Goal: Task Accomplishment & Management: Use online tool/utility

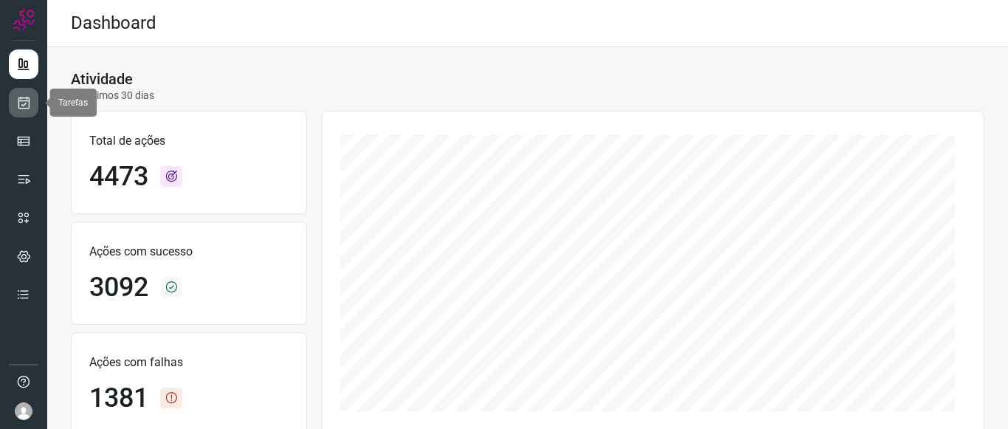
click at [15, 98] on link at bounding box center [24, 103] width 30 height 30
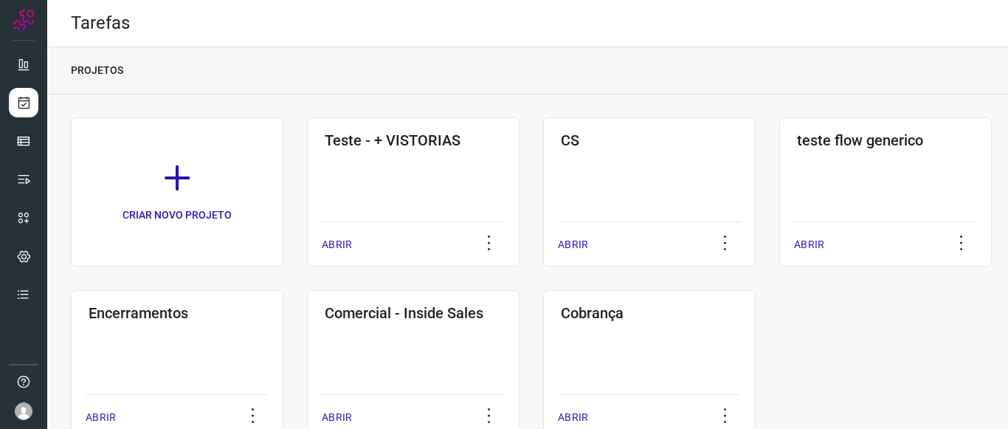
scroll to position [47, 0]
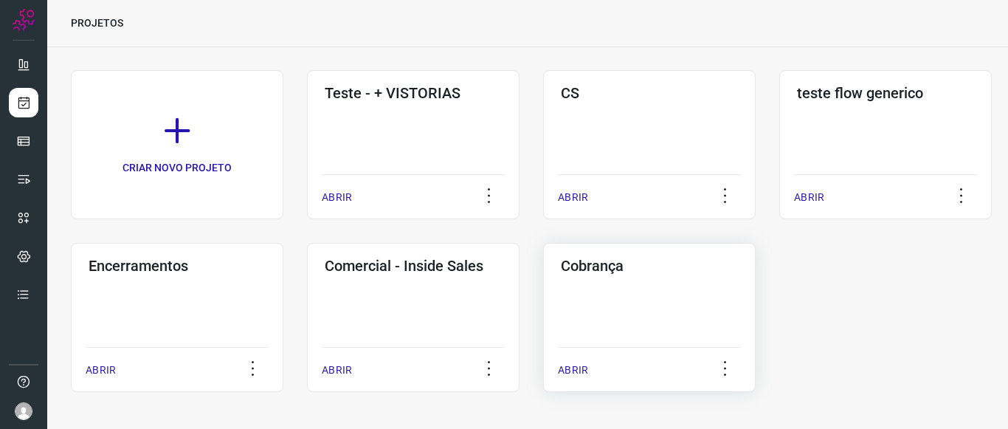
click at [632, 310] on div "Cobrança ABRIR" at bounding box center [649, 317] width 213 height 149
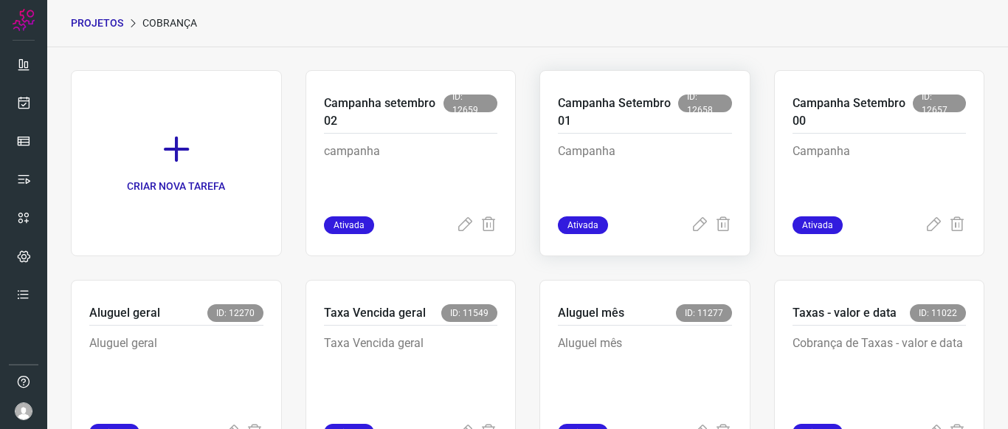
click at [618, 116] on p "Campanha Setembro 01" at bounding box center [618, 111] width 120 height 35
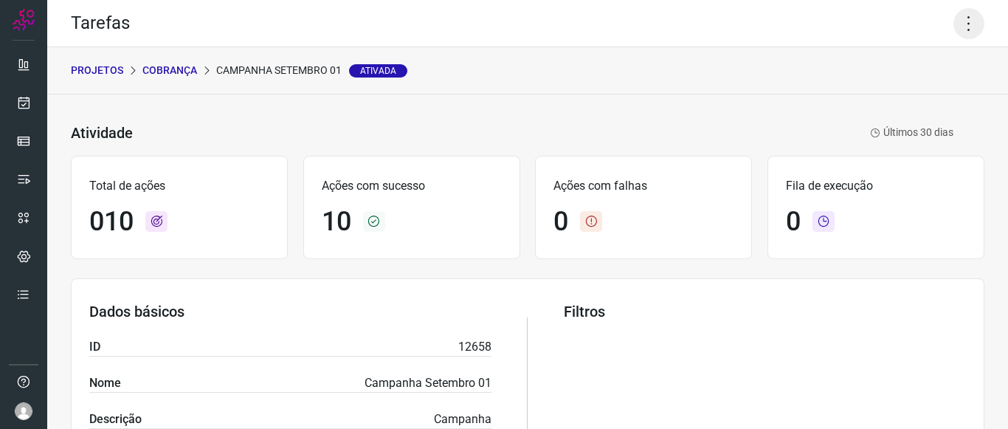
click at [953, 28] on icon at bounding box center [968, 23] width 31 height 31
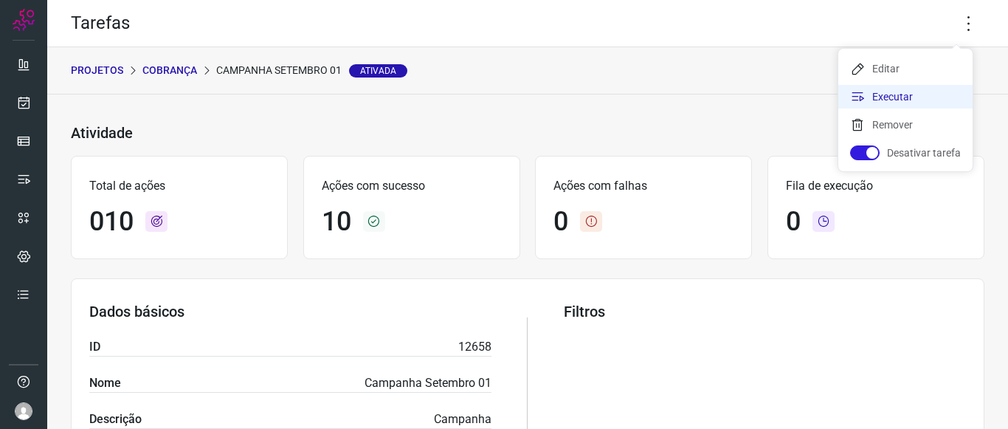
click at [902, 99] on li "Executar" at bounding box center [905, 97] width 134 height 24
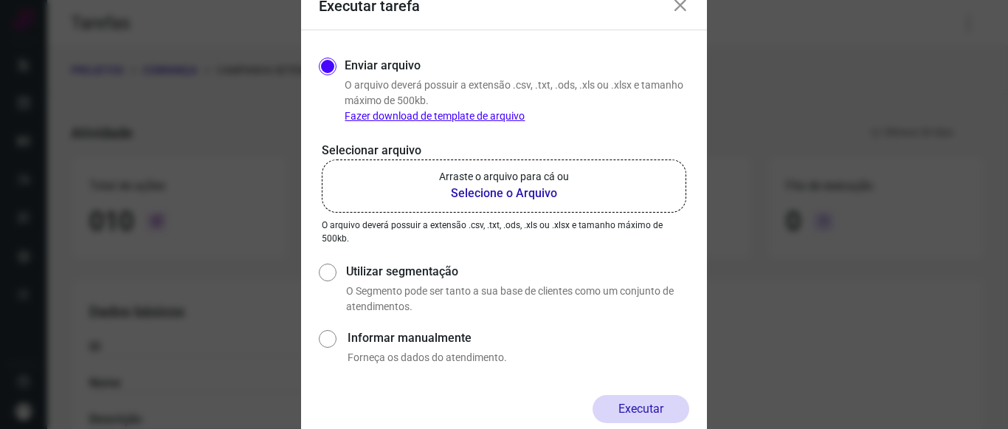
click at [503, 187] on b "Selecione o Arquivo" at bounding box center [504, 193] width 130 height 18
click at [0, 0] on input "Arraste o arquivo para cá ou Selecione o Arquivo" at bounding box center [0, 0] width 0 height 0
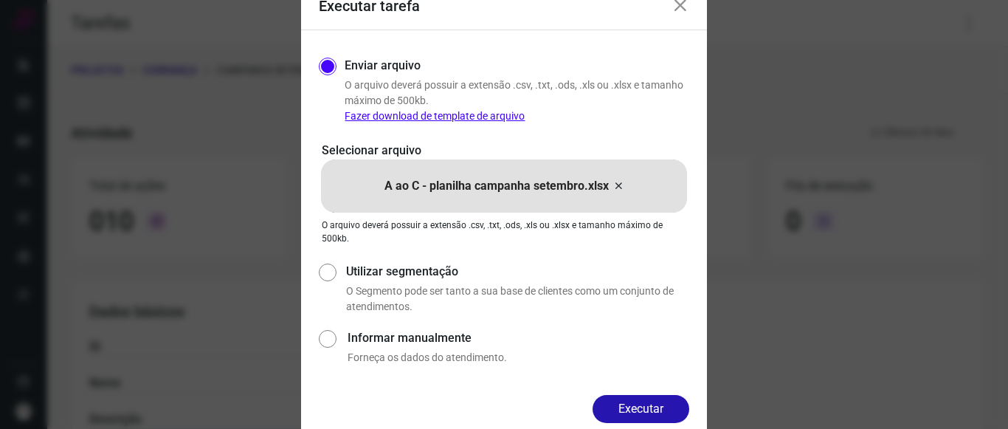
drag, startPoint x: 356, startPoint y: 294, endPoint x: 493, endPoint y: 305, distance: 137.0
click at [493, 305] on div "Utilizar segmentação O Segmento pode ser tanto a sua base de clientes como um c…" at bounding box center [514, 289] width 349 height 52
click at [553, 250] on div "Enviar arquivo O arquivo [PERSON_NAME] possuir a extensão .csv, .txt, .ods, .xl…" at bounding box center [504, 212] width 370 height 317
click at [638, 409] on button "Executar" at bounding box center [641, 409] width 97 height 28
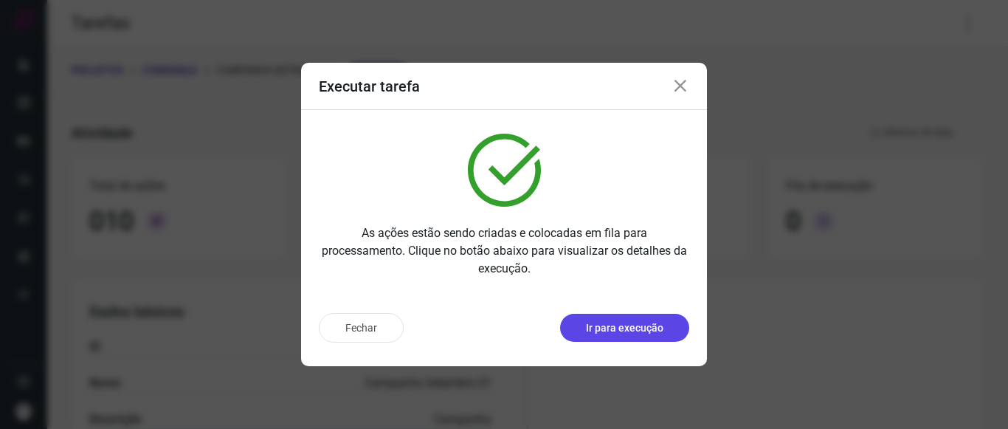
click at [630, 328] on p "Ir para execução" at bounding box center [624, 327] width 77 height 15
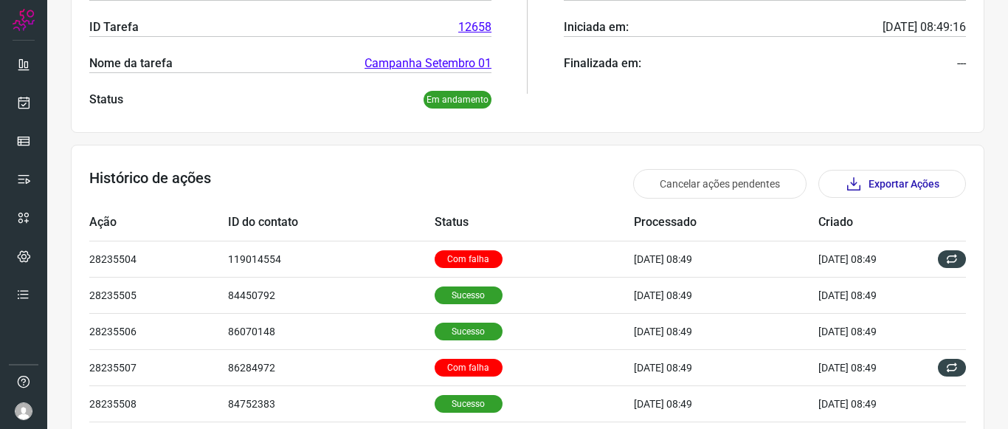
scroll to position [369, 0]
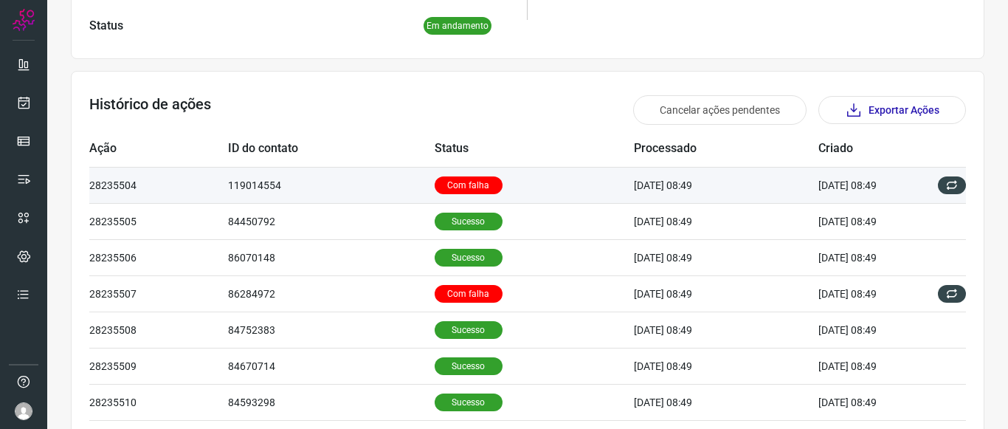
click at [472, 185] on p "Com falha" at bounding box center [469, 185] width 68 height 18
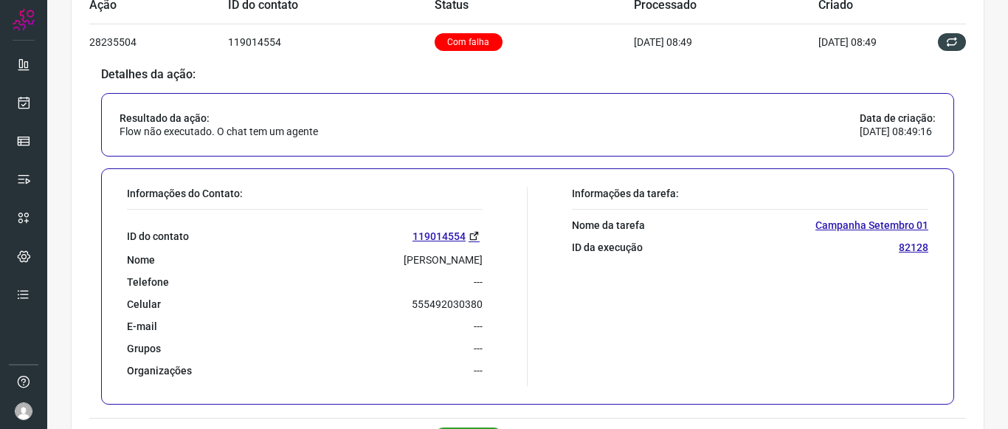
scroll to position [517, 0]
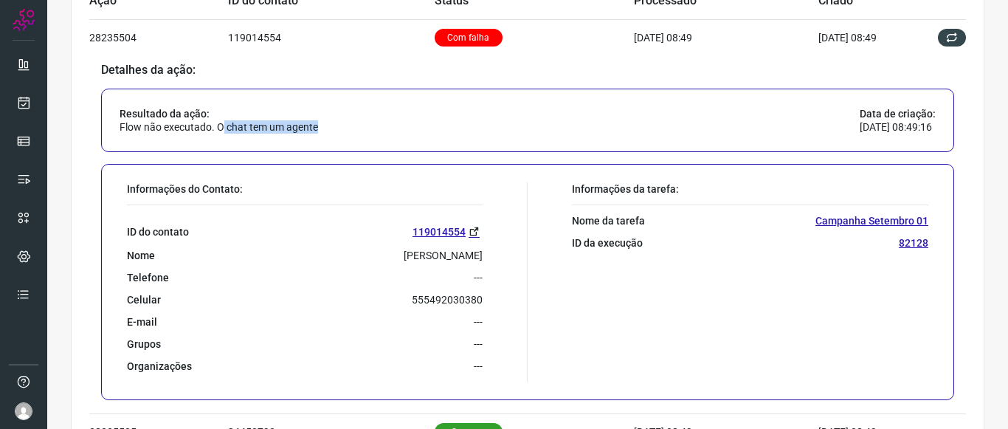
drag, startPoint x: 221, startPoint y: 124, endPoint x: 325, endPoint y: 123, distance: 104.1
click at [325, 123] on div "Resultado da ação: Flow não executado. O chat tem um agente Data de criação: [D…" at bounding box center [527, 120] width 853 height 63
click at [228, 126] on p "Flow não executado. O chat tem um agente" at bounding box center [219, 126] width 199 height 13
drag, startPoint x: 252, startPoint y: 129, endPoint x: 308, endPoint y: 128, distance: 55.4
click at [308, 128] on p "Flow não executado. O chat tem um agente" at bounding box center [219, 126] width 199 height 13
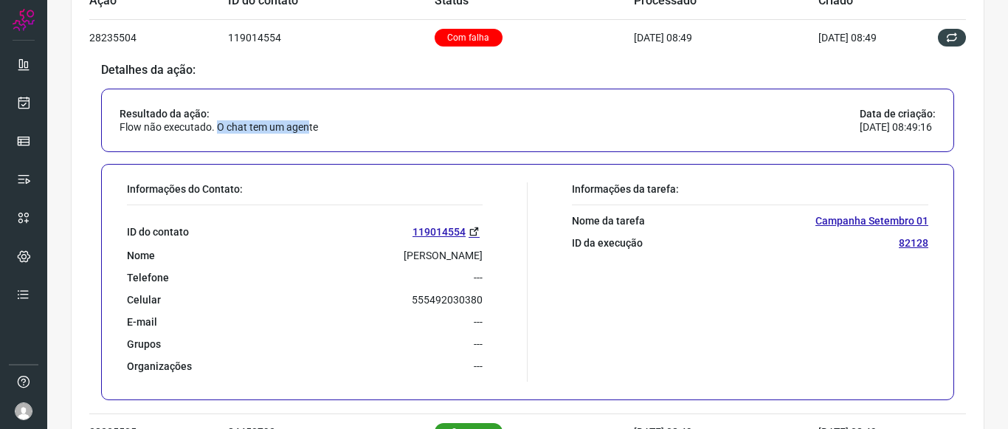
click at [306, 128] on p "Flow não executado. O chat tem um agente" at bounding box center [219, 126] width 199 height 13
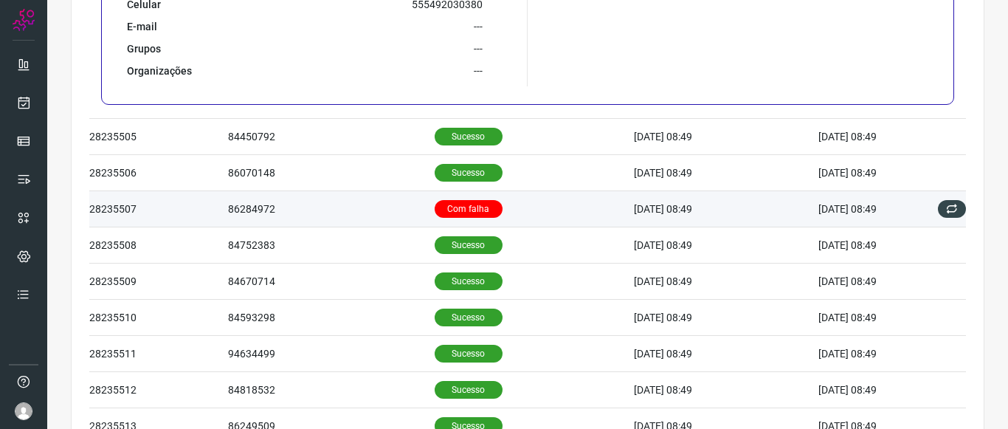
click at [452, 201] on p "Com falha" at bounding box center [469, 209] width 68 height 18
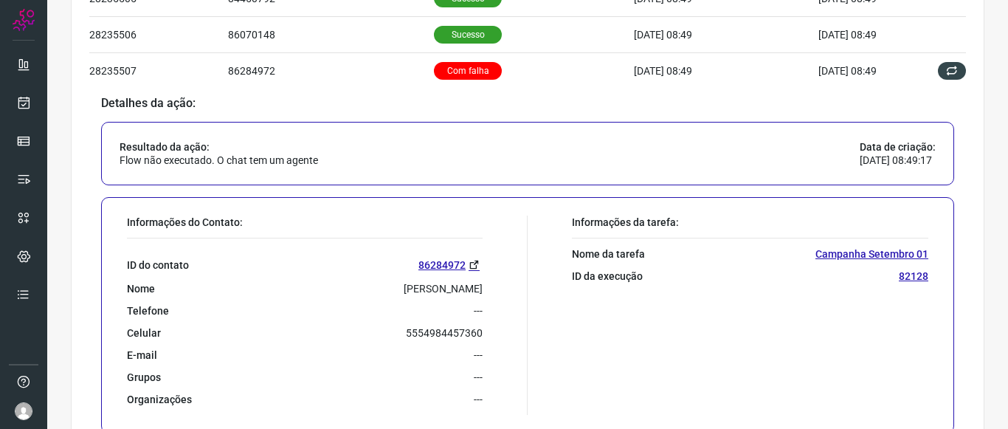
scroll to position [455, 0]
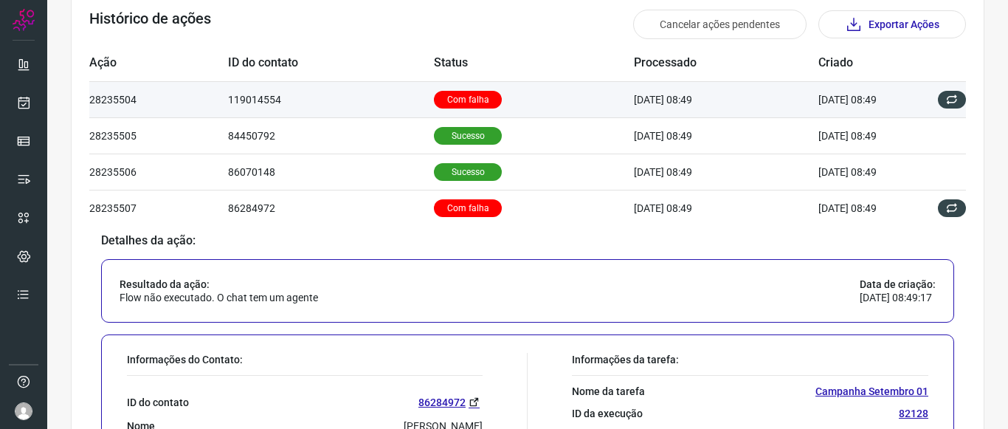
click at [435, 100] on p "Com falha" at bounding box center [468, 100] width 68 height 18
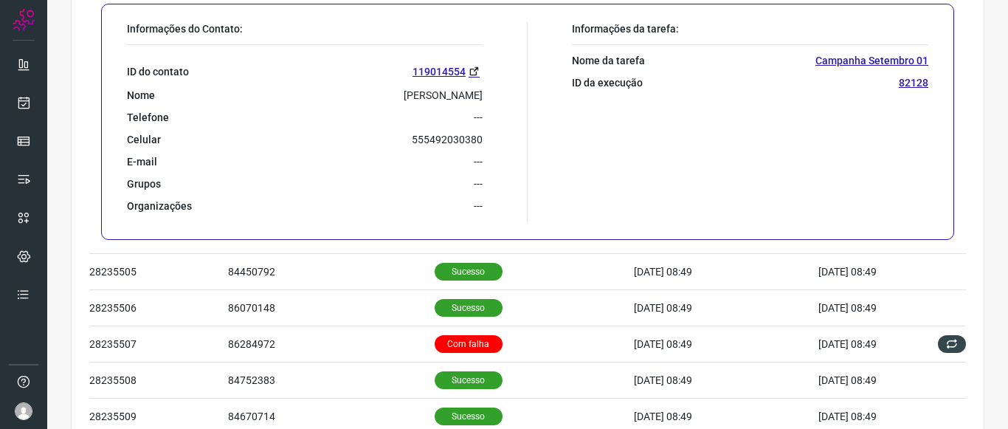
scroll to position [898, 0]
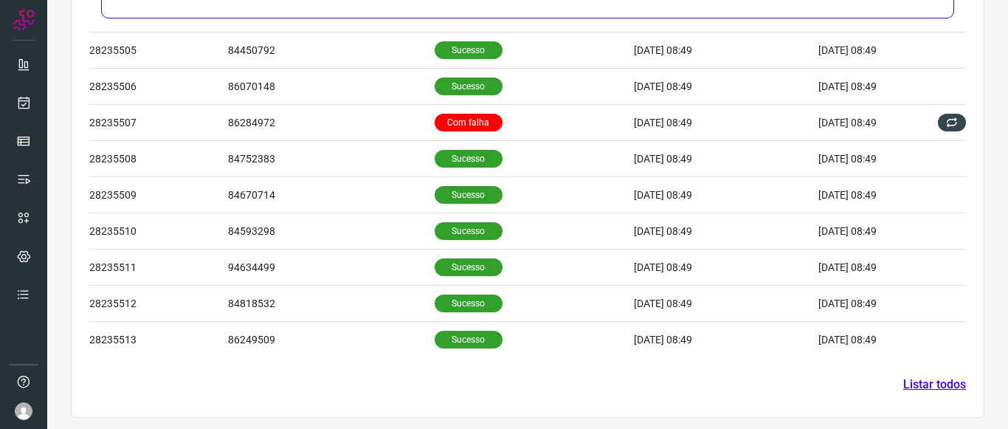
click at [927, 382] on link "Listar todos" at bounding box center [934, 385] width 63 height 18
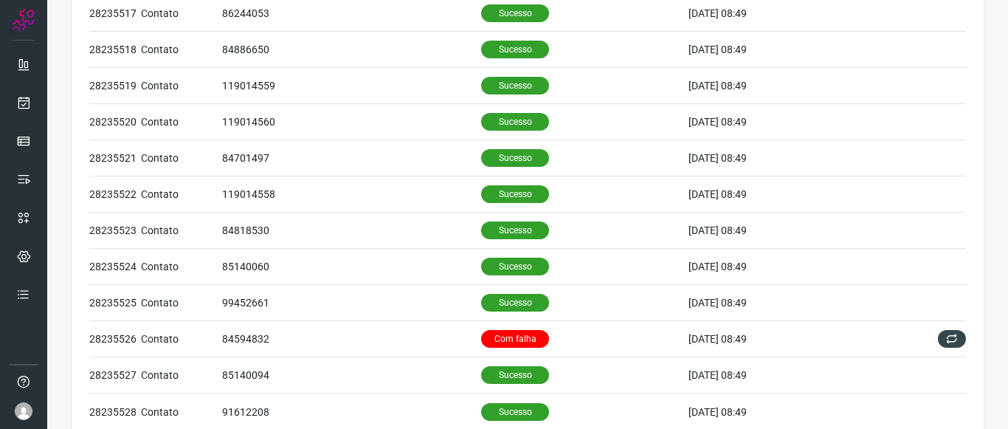
scroll to position [689, 0]
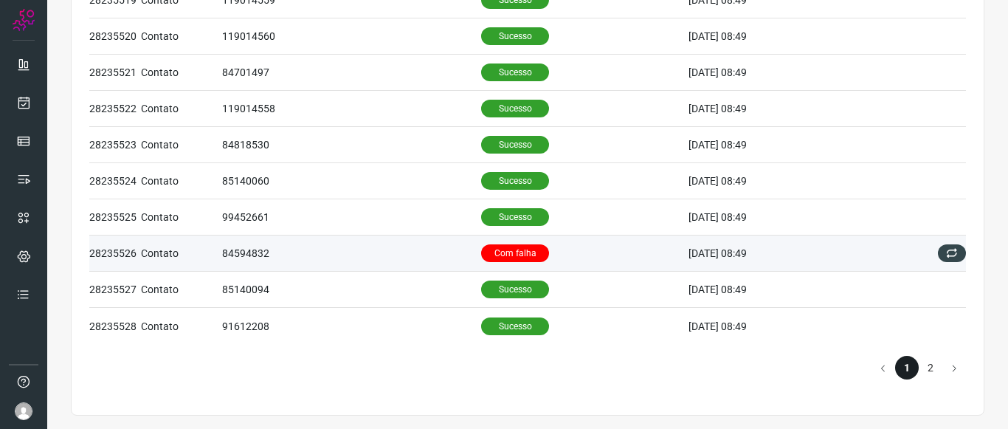
click at [502, 246] on p "Com falha" at bounding box center [515, 253] width 68 height 18
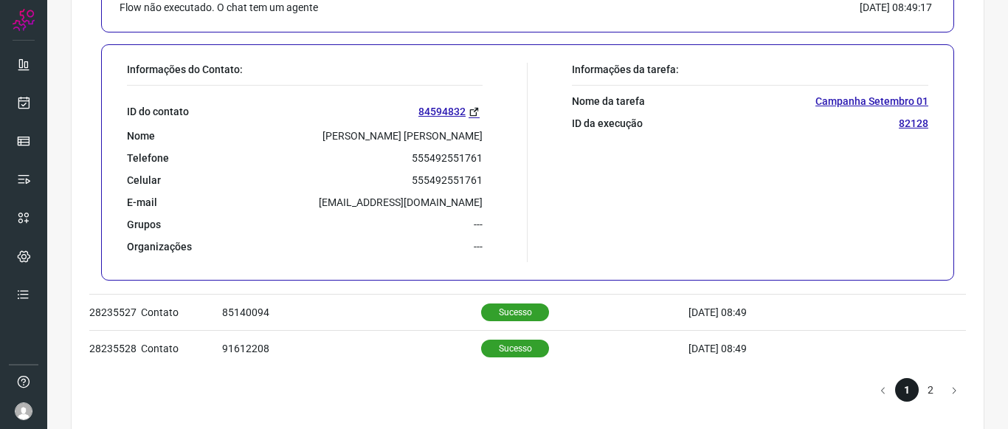
scroll to position [1046, 0]
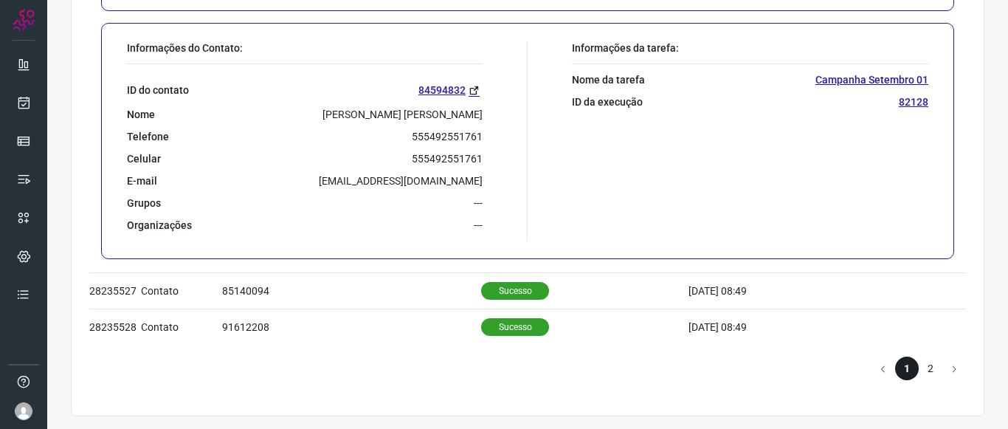
click at [929, 368] on li "2" at bounding box center [931, 368] width 24 height 24
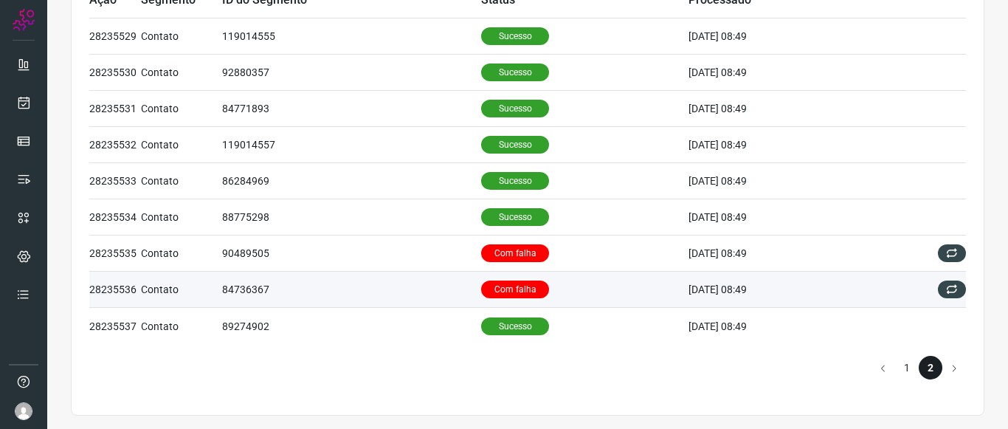
click at [346, 287] on td "84736367" at bounding box center [351, 290] width 259 height 36
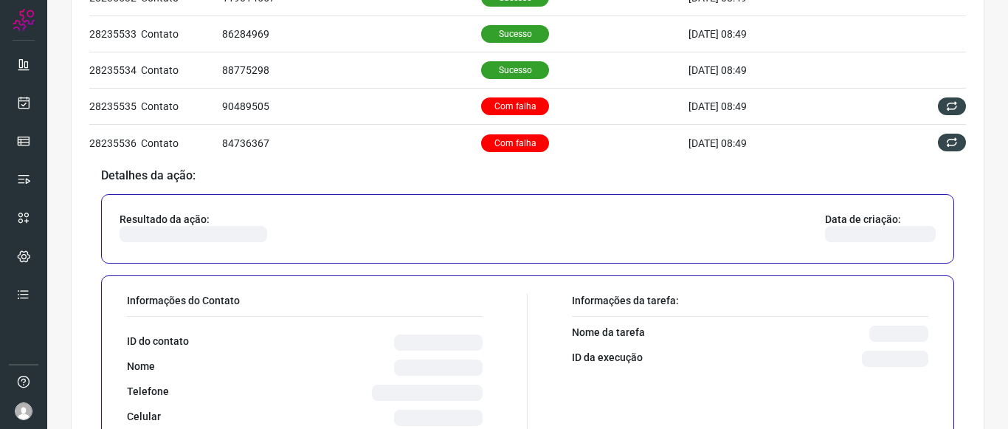
scroll to position [332, 0]
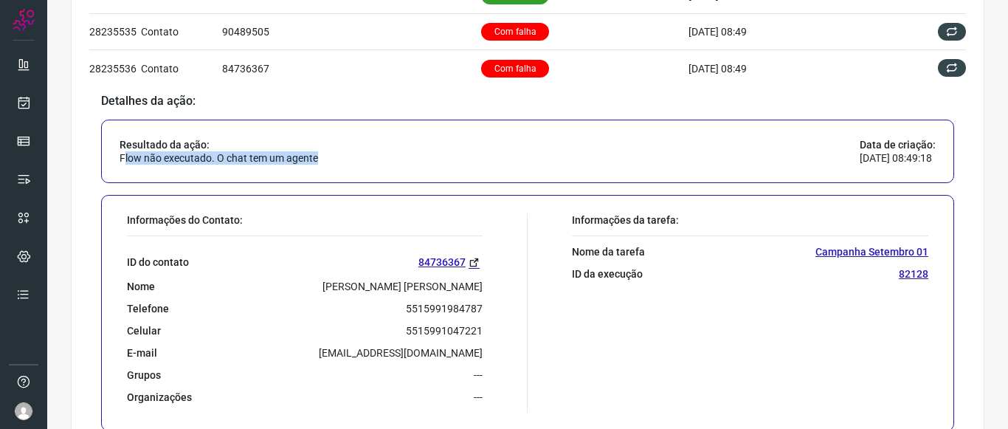
drag, startPoint x: 125, startPoint y: 154, endPoint x: 345, endPoint y: 154, distance: 220.7
click at [345, 154] on div "Resultado da ação: Flow não executado. O chat tem um agente Data de criação: [D…" at bounding box center [527, 151] width 853 height 63
click at [303, 162] on p "Flow não executado. O chat tem um agente" at bounding box center [219, 157] width 199 height 13
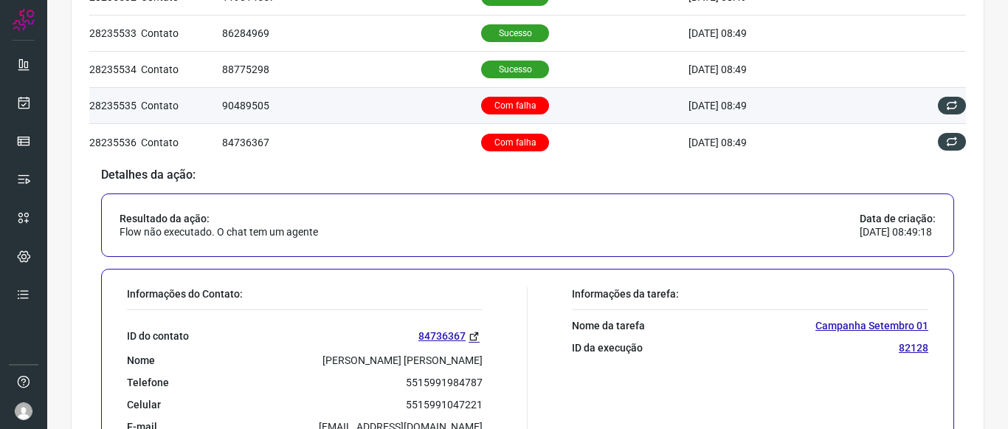
click at [511, 108] on p "Com falha" at bounding box center [515, 106] width 68 height 18
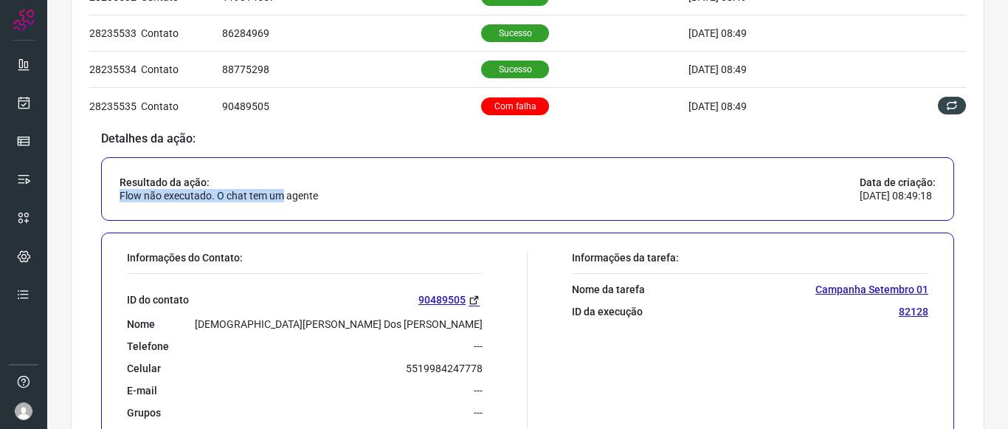
drag, startPoint x: 119, startPoint y: 193, endPoint x: 280, endPoint y: 191, distance: 160.9
click at [280, 191] on p "Flow não executado. O chat tem um agente" at bounding box center [219, 195] width 199 height 13
click at [390, 187] on div "Resultado da ação: Flow não executado. O chat tem um agente Data de criação: [D…" at bounding box center [527, 188] width 853 height 63
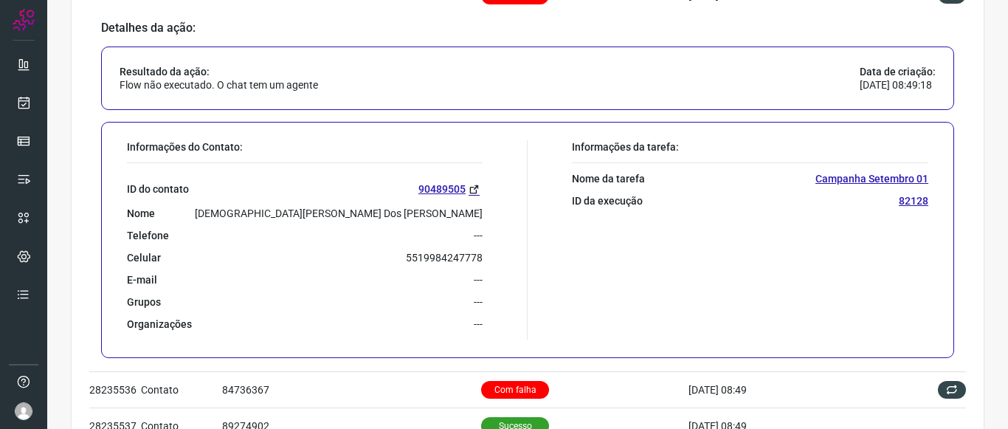
scroll to position [295, 0]
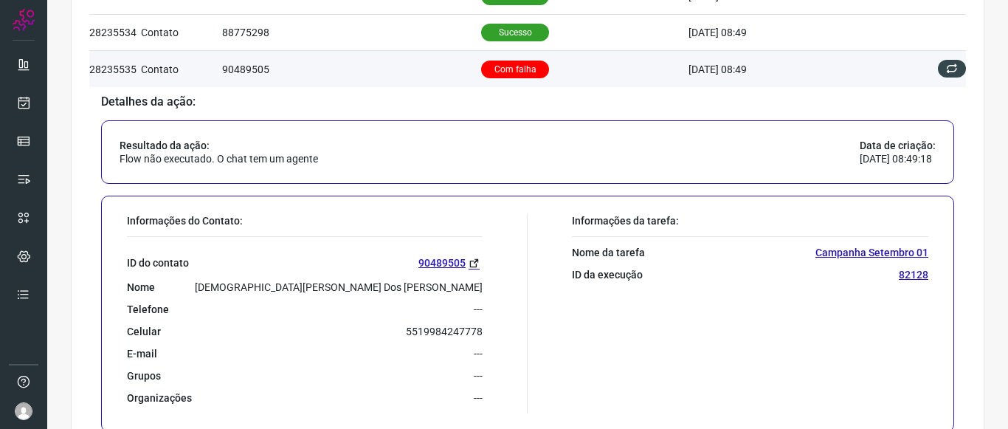
click at [504, 70] on p "Com falha" at bounding box center [515, 70] width 68 height 18
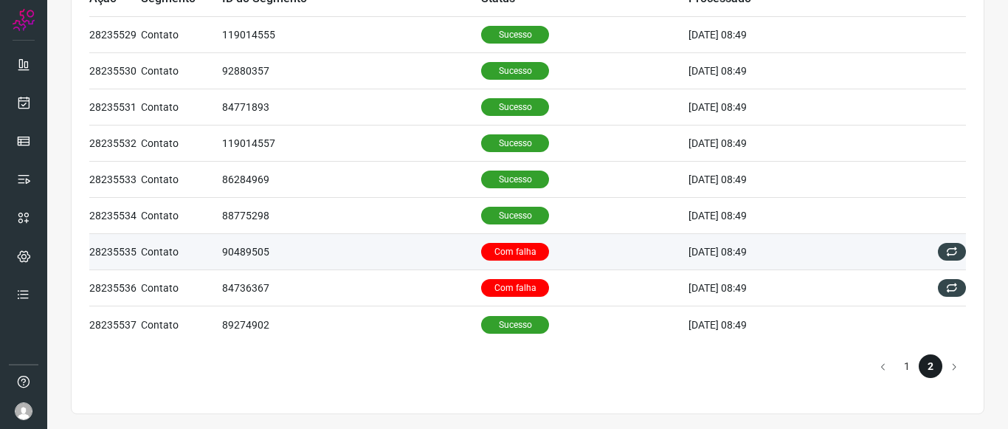
scroll to position [111, 0]
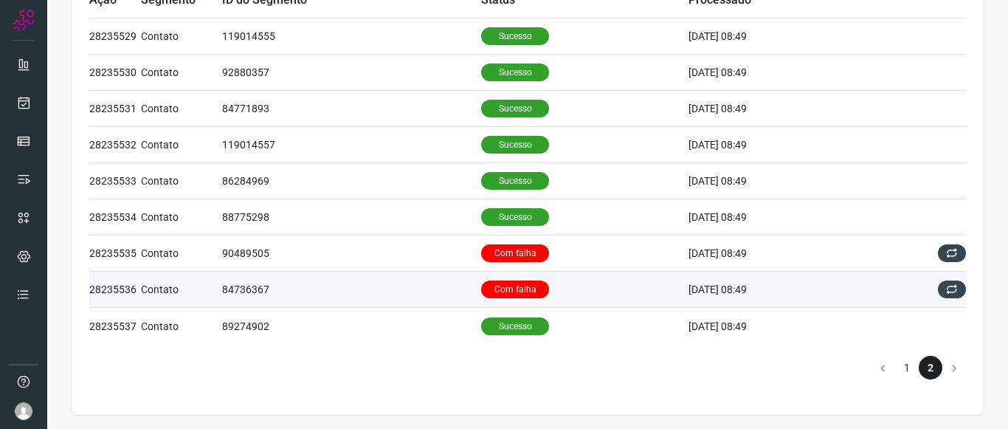
click at [496, 287] on p "Com falha" at bounding box center [515, 289] width 68 height 18
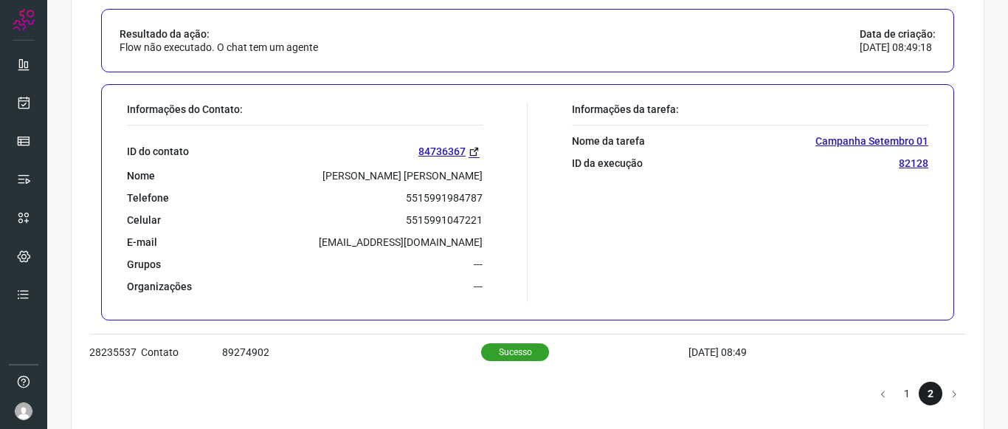
scroll to position [295, 0]
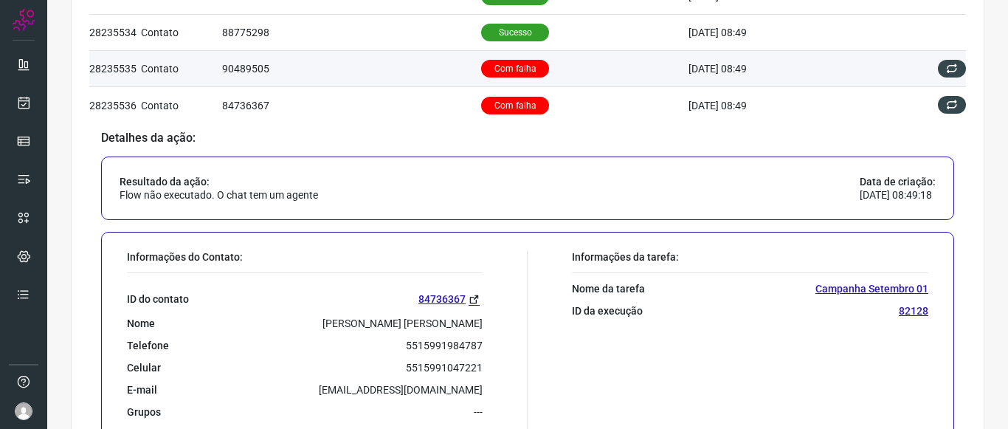
click at [493, 58] on td "Com falha" at bounding box center [584, 69] width 207 height 36
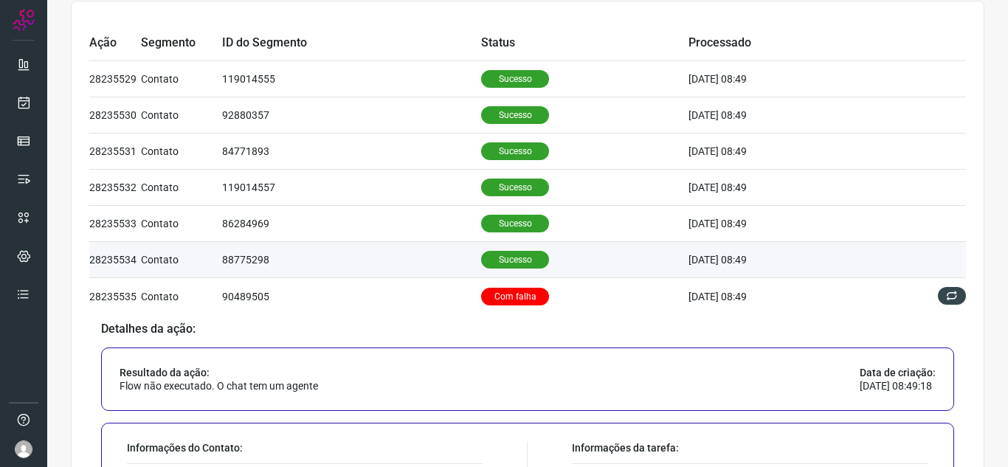
scroll to position [0, 0]
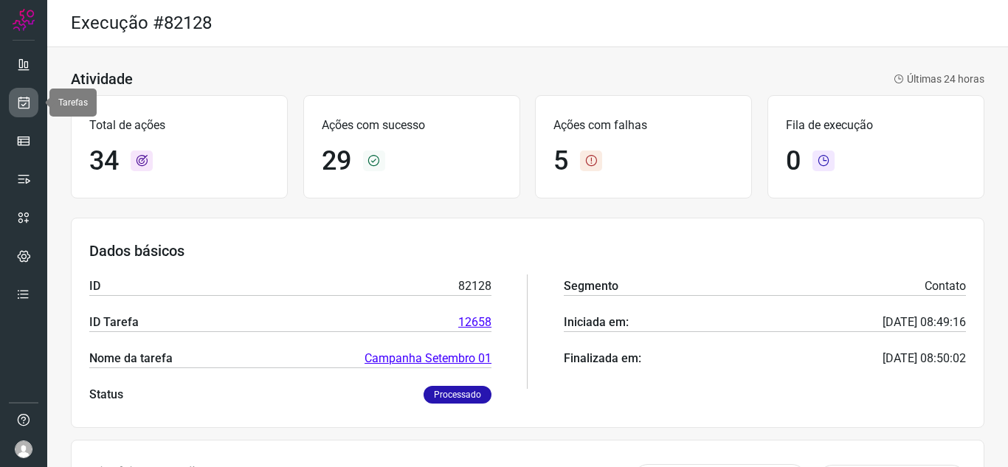
click at [17, 96] on icon at bounding box center [23, 102] width 15 height 15
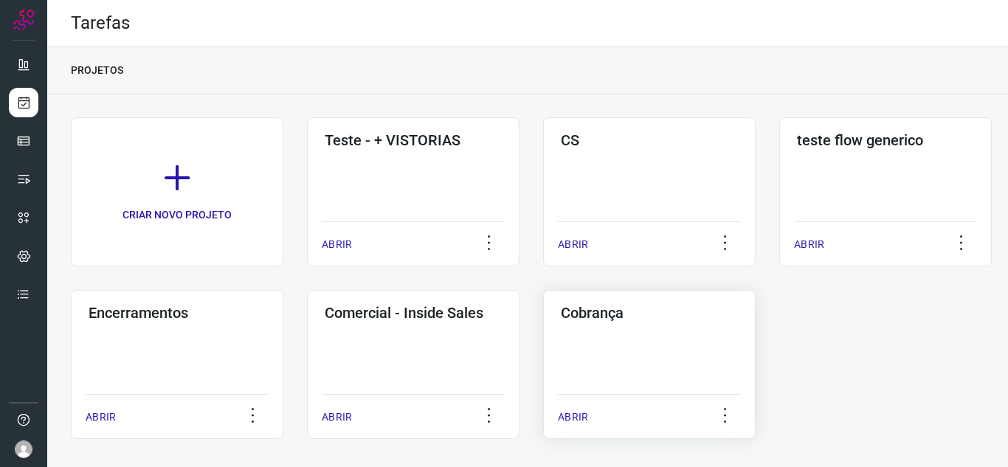
click at [635, 338] on div "Cobrança ABRIR" at bounding box center [649, 364] width 213 height 149
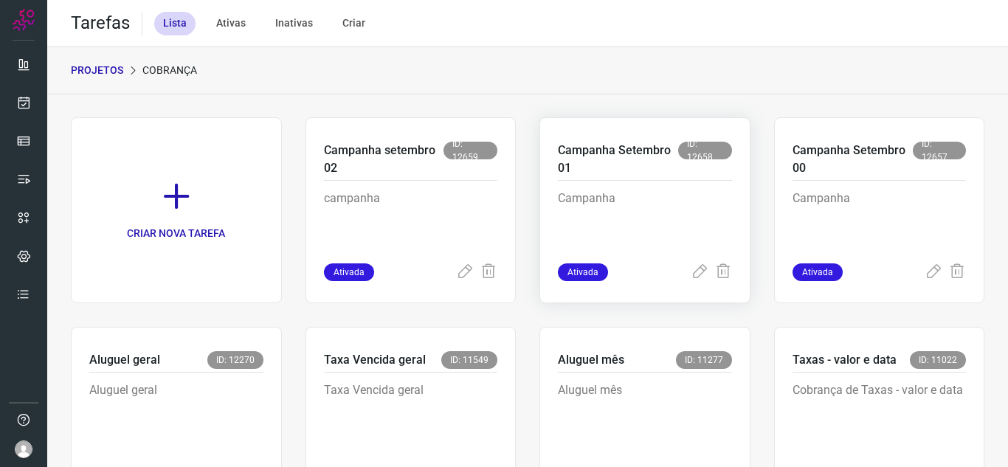
click at [606, 156] on p "Campanha Setembro 01" at bounding box center [618, 159] width 120 height 35
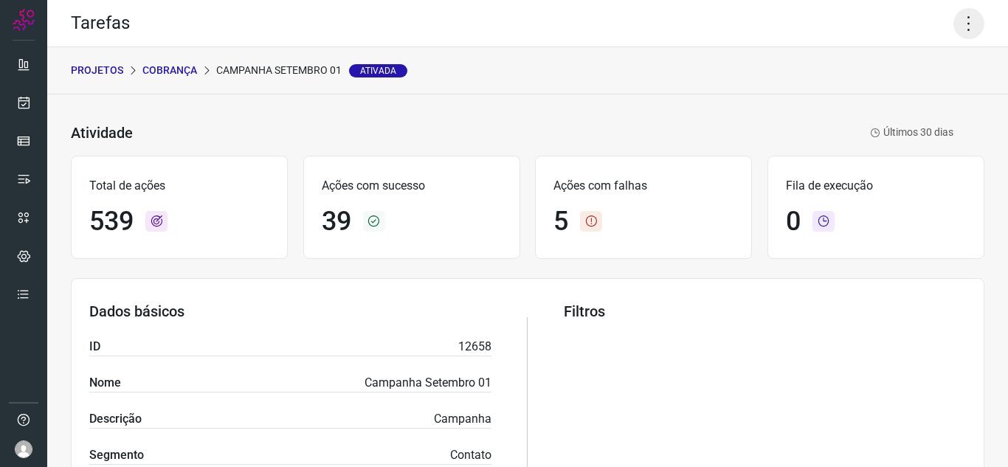
click at [953, 27] on icon at bounding box center [968, 23] width 31 height 31
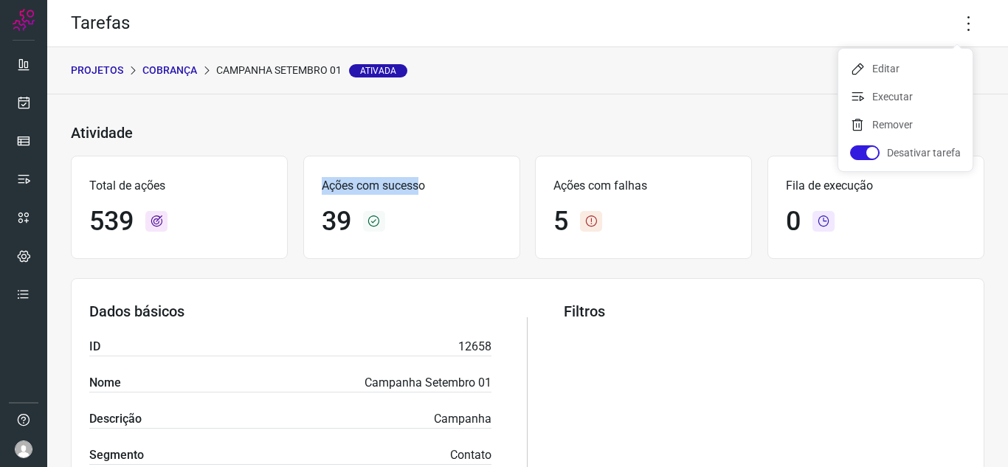
drag, startPoint x: 320, startPoint y: 182, endPoint x: 420, endPoint y: 181, distance: 99.6
click at [420, 181] on p "Ações com sucesso" at bounding box center [412, 186] width 180 height 18
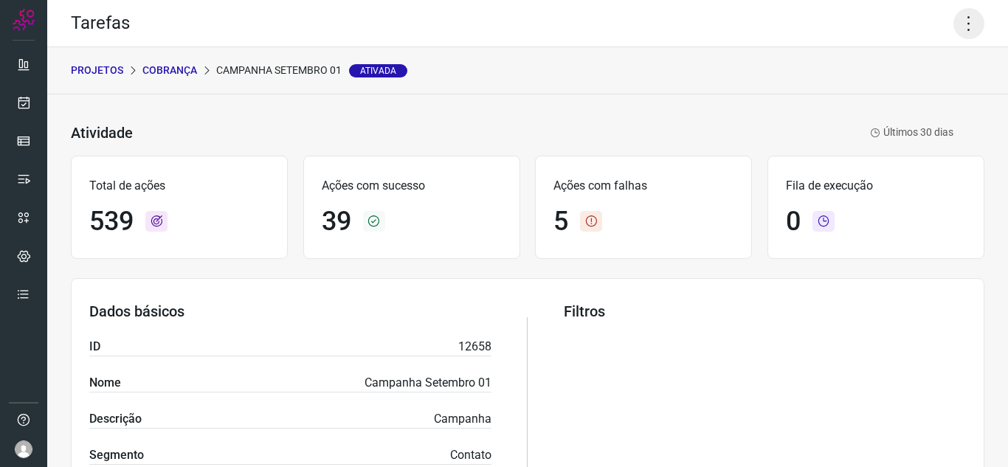
click at [965, 24] on icon at bounding box center [968, 23] width 31 height 31
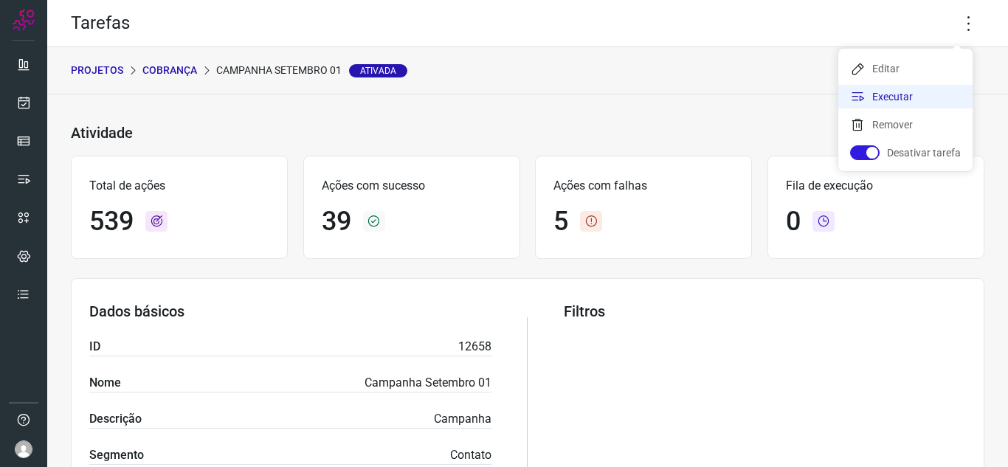
click at [892, 102] on li "Executar" at bounding box center [905, 97] width 134 height 24
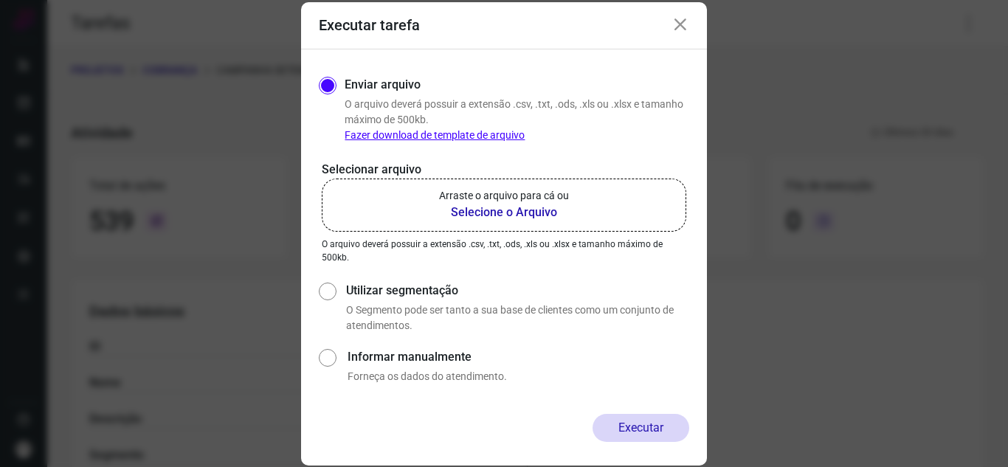
click at [507, 204] on b "Selecione o Arquivo" at bounding box center [504, 213] width 130 height 18
click at [0, 0] on input "Arraste o arquivo para cá ou Selecione o Arquivo" at bounding box center [0, 0] width 0 height 0
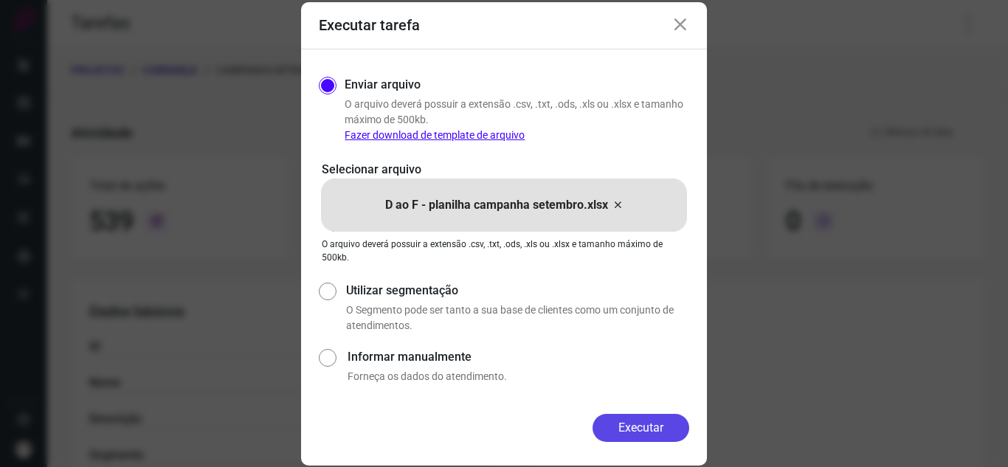
click at [625, 426] on button "Executar" at bounding box center [641, 428] width 97 height 28
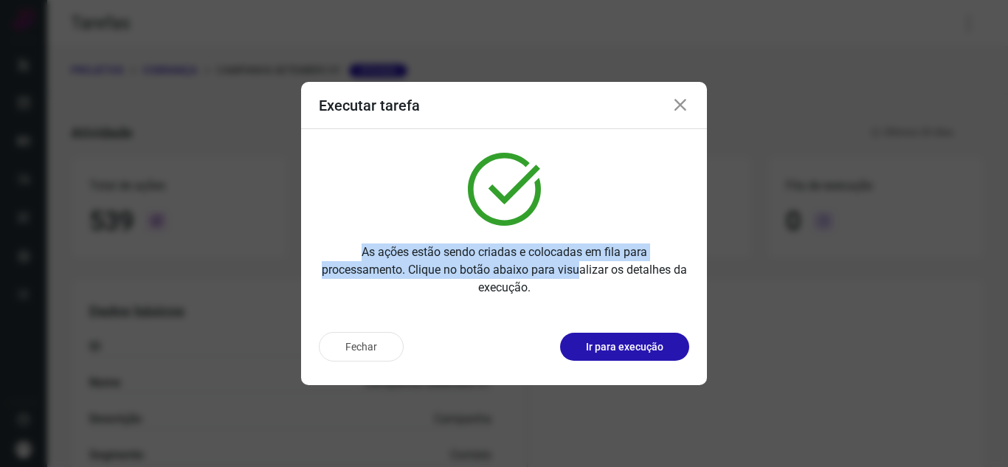
drag, startPoint x: 390, startPoint y: 247, endPoint x: 584, endPoint y: 267, distance: 195.1
click at [584, 267] on p "As ações estão sendo criadas e colocadas em fila para processamento. Clique no …" at bounding box center [504, 270] width 370 height 53
click at [613, 348] on p "Ir para execução" at bounding box center [624, 346] width 77 height 15
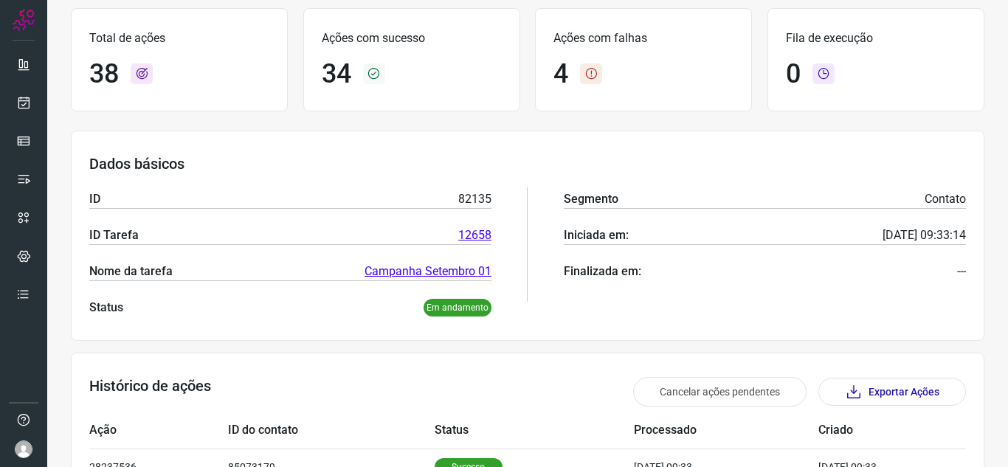
scroll to position [295, 0]
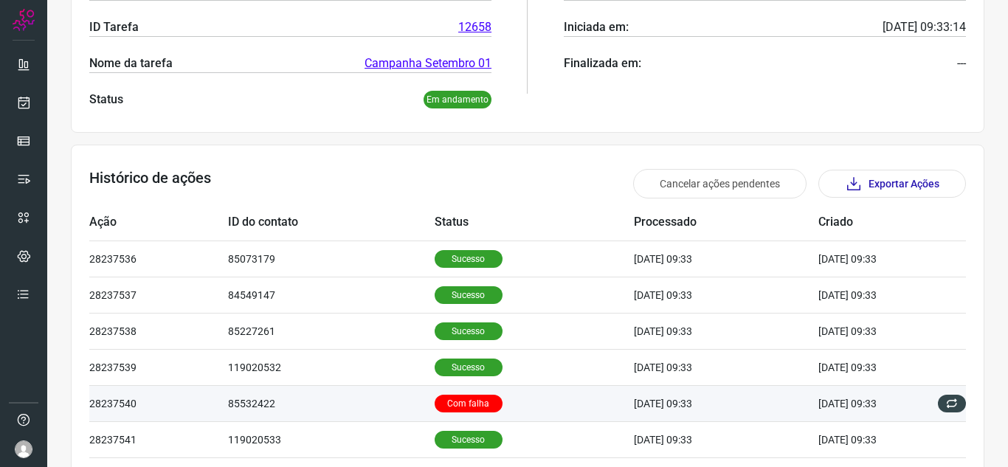
click at [351, 404] on td "85532422" at bounding box center [331, 403] width 206 height 36
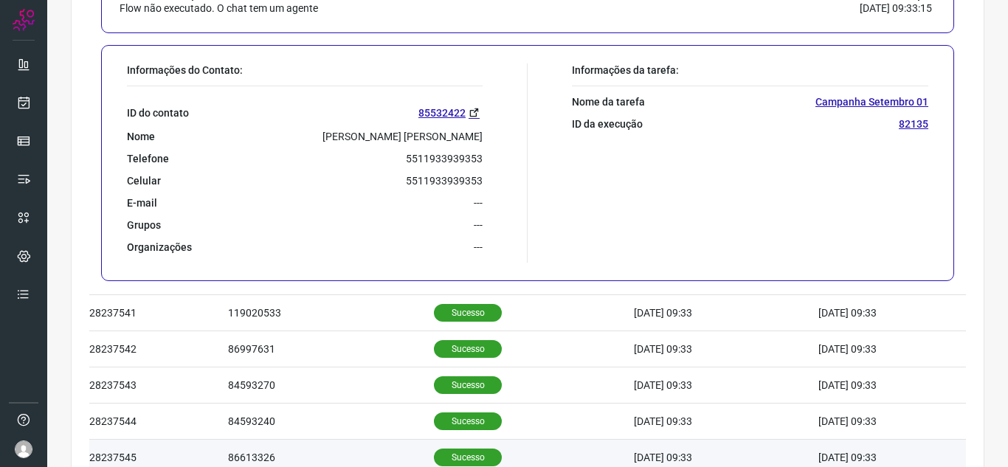
scroll to position [863, 0]
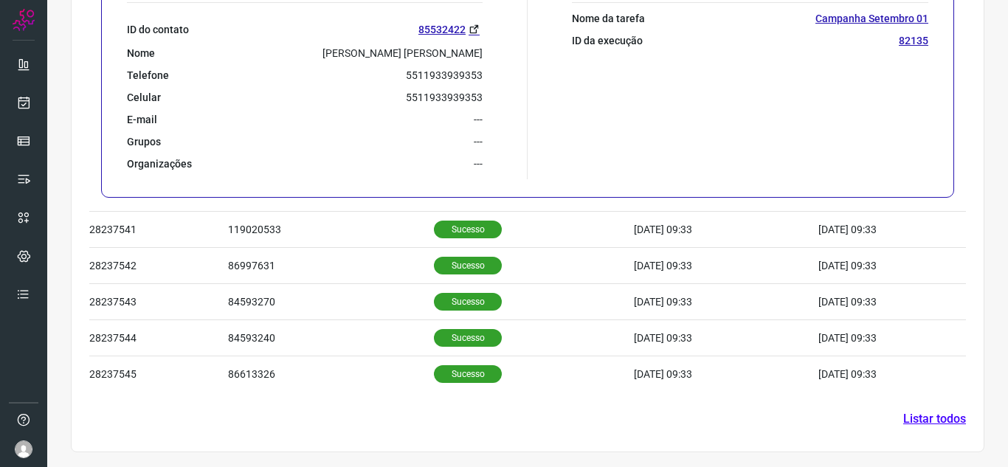
click at [924, 417] on link "Listar todos" at bounding box center [934, 419] width 63 height 18
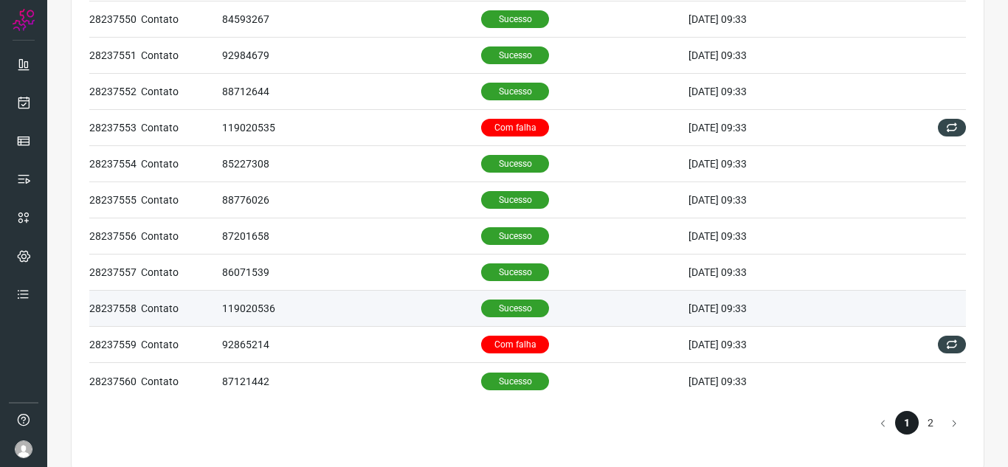
scroll to position [652, 0]
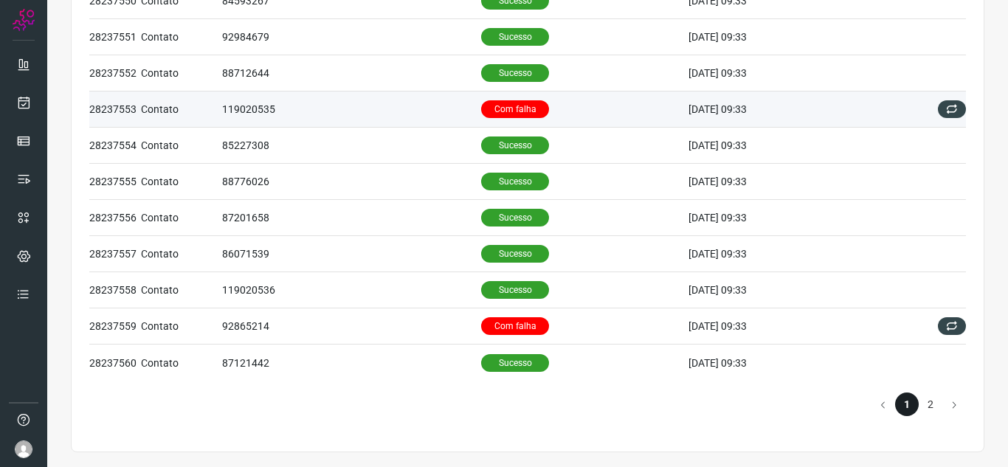
click at [551, 103] on td "Com falha" at bounding box center [584, 110] width 207 height 36
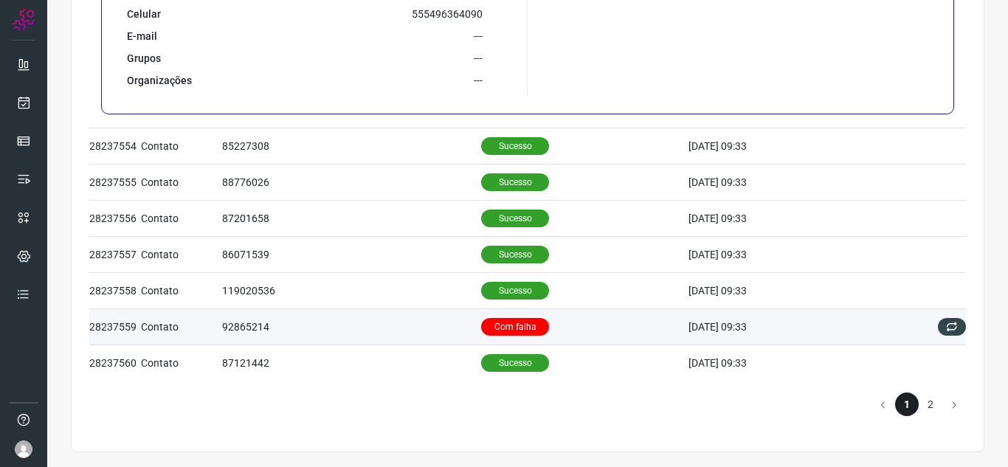
click at [314, 323] on td "92865214" at bounding box center [351, 326] width 259 height 36
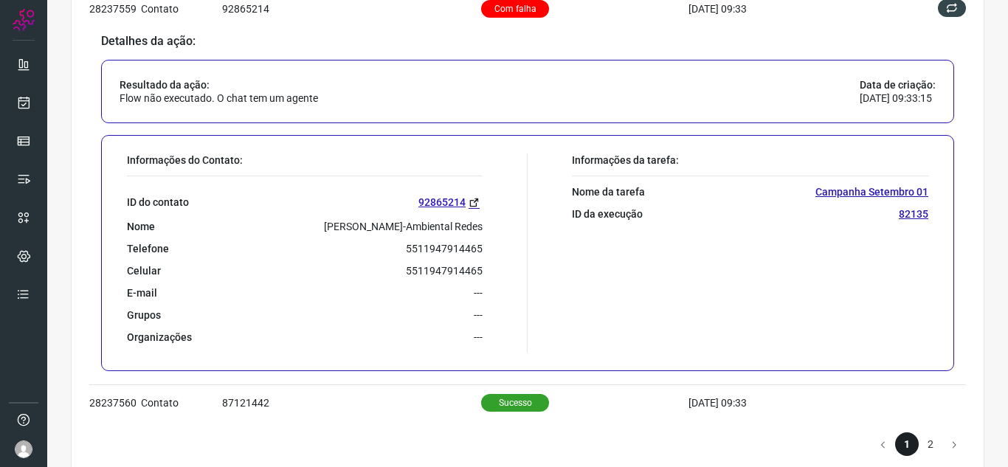
scroll to position [1010, 0]
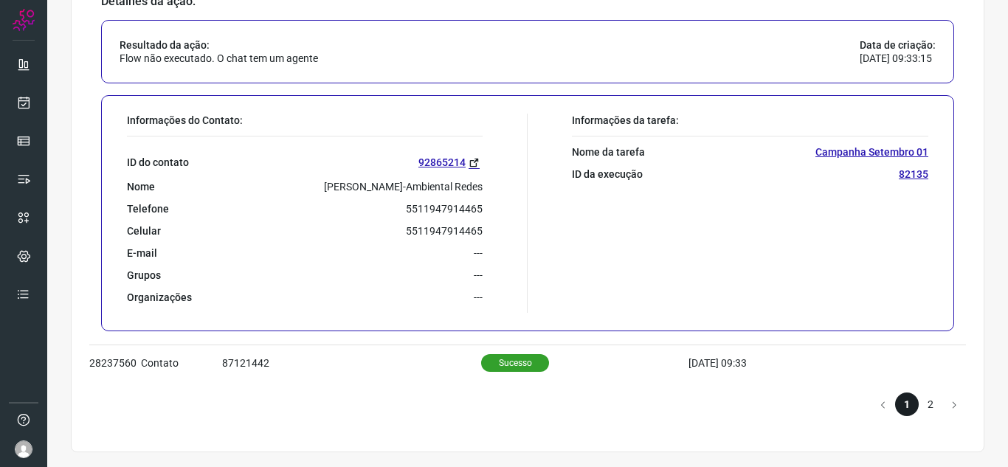
click at [919, 402] on li "2" at bounding box center [931, 405] width 24 height 24
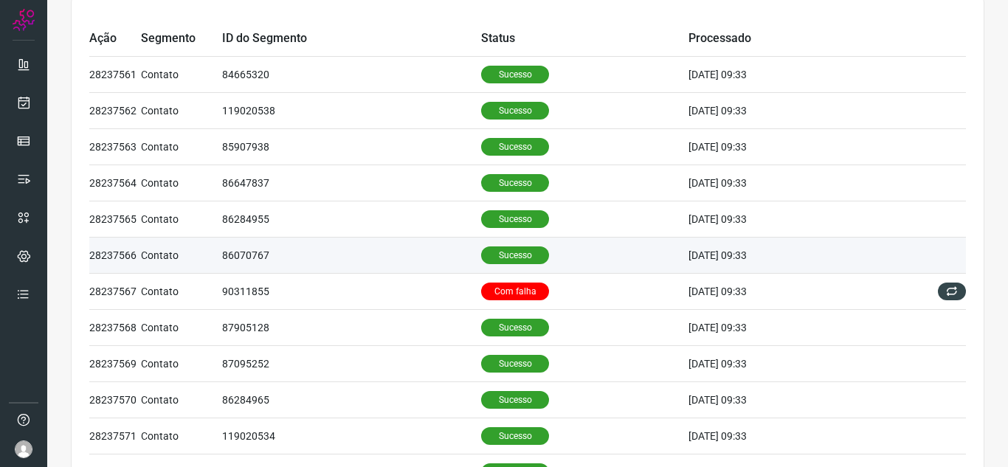
scroll to position [71, 0]
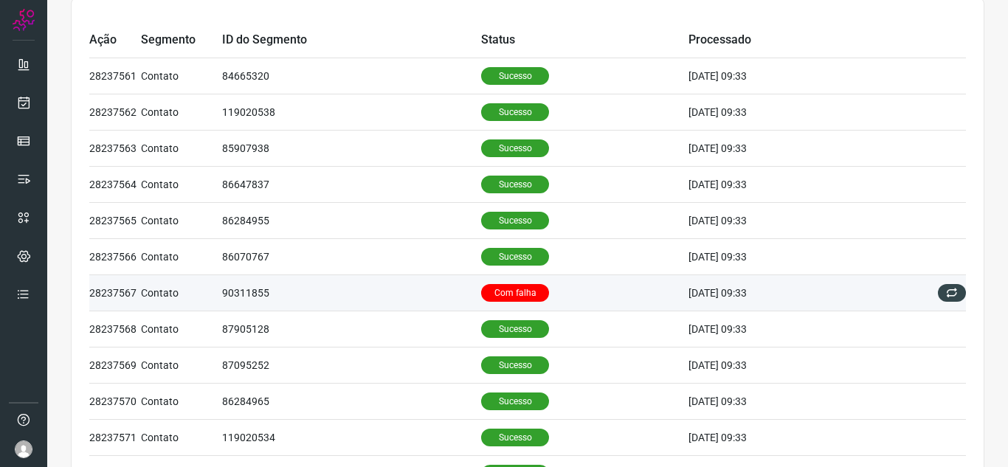
click at [313, 289] on td "90311855" at bounding box center [351, 293] width 259 height 36
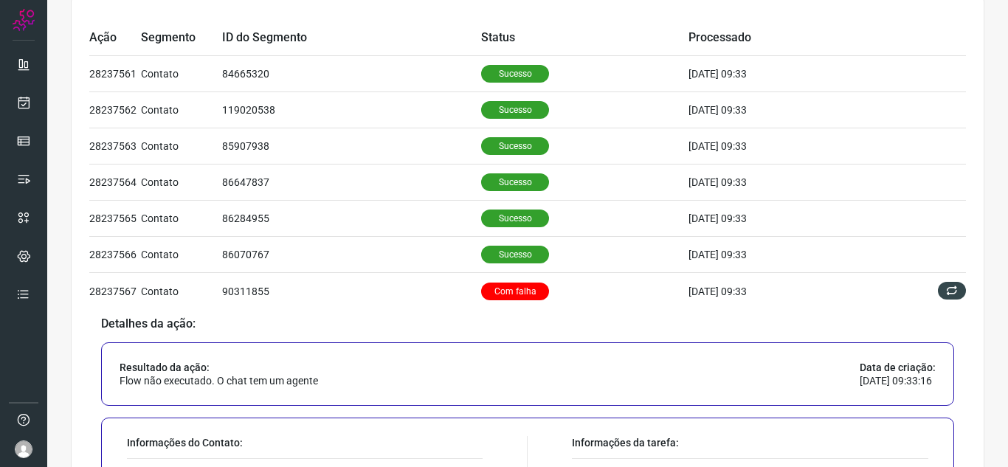
scroll to position [0, 0]
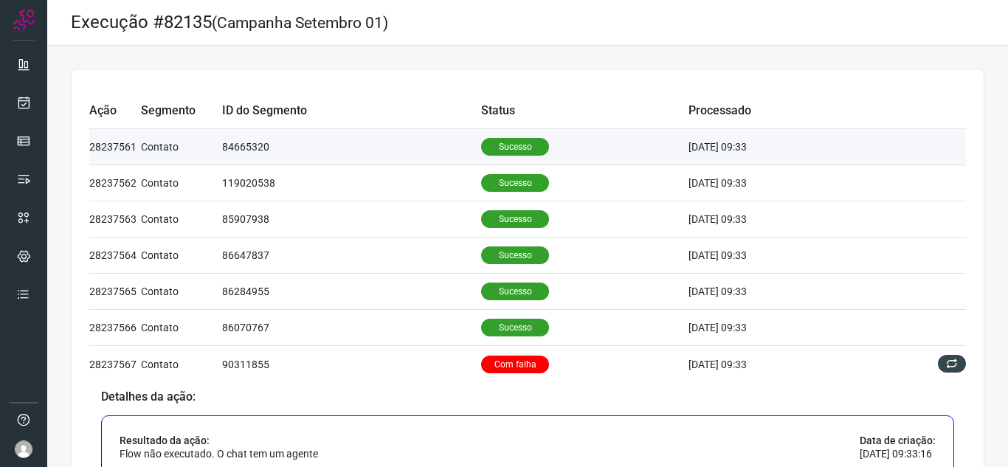
click at [591, 153] on td "Sucesso" at bounding box center [584, 147] width 207 height 36
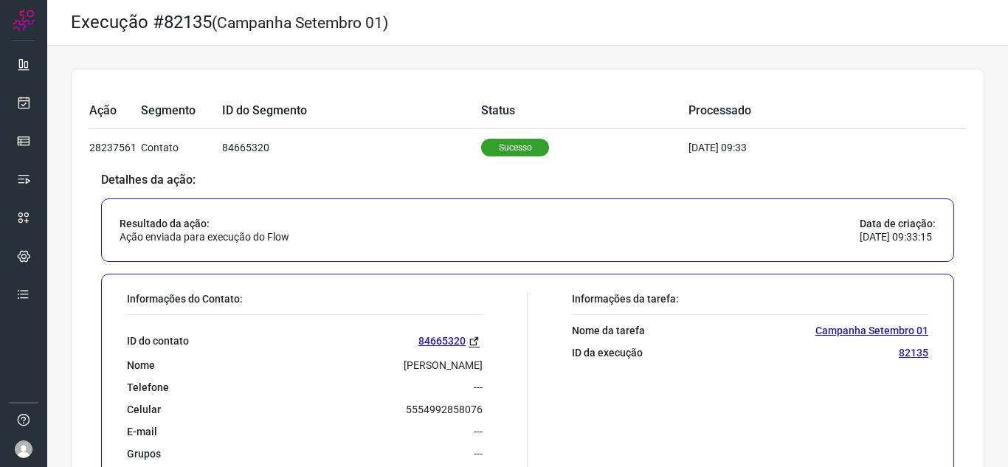
scroll to position [74, 0]
